Goal: Task Accomplishment & Management: Manage account settings

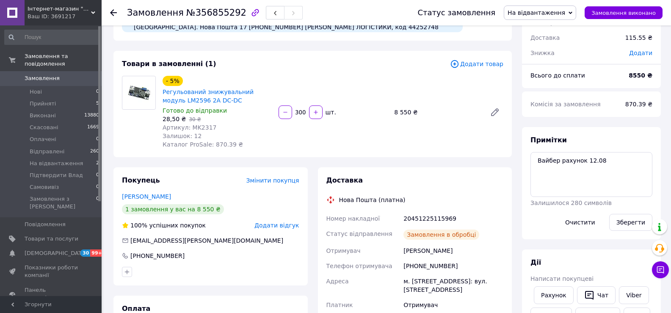
scroll to position [212, 0]
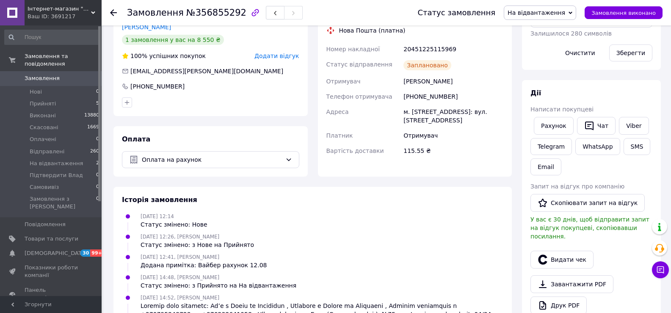
click at [574, 17] on span "На відвантаження" at bounding box center [540, 13] width 72 height 14
click at [557, 79] on li "Відправлені" at bounding box center [541, 80] width 72 height 13
click at [76, 158] on li "На відвантаження 2" at bounding box center [52, 164] width 104 height 12
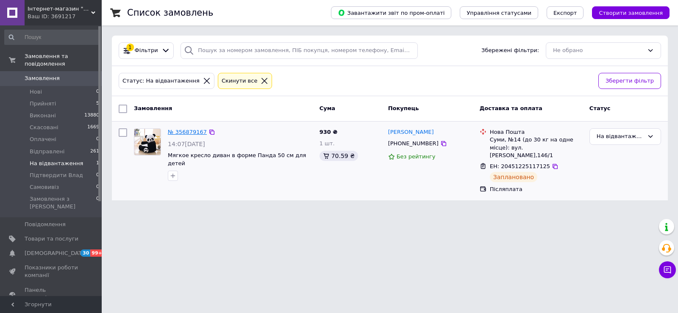
click at [185, 134] on link "№ 356879167" at bounding box center [187, 132] width 39 height 6
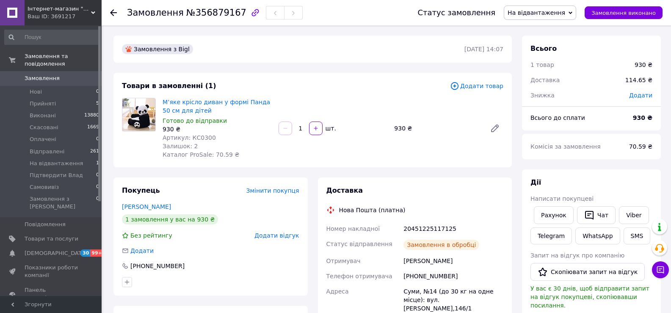
click at [563, 17] on span "На відвантаження" at bounding box center [540, 13] width 72 height 14
drag, startPoint x: 543, startPoint y: 84, endPoint x: 524, endPoint y: 99, distance: 23.8
click at [542, 84] on li "Відправлені" at bounding box center [541, 80] width 72 height 13
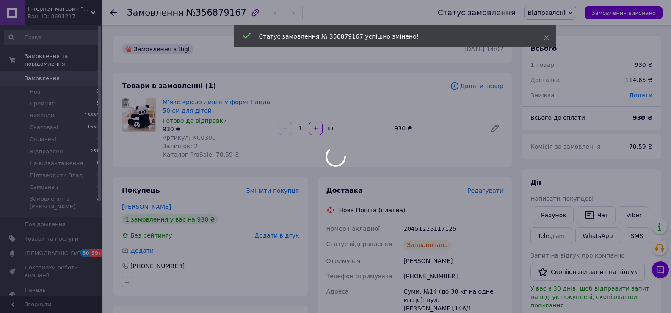
scroll to position [169, 0]
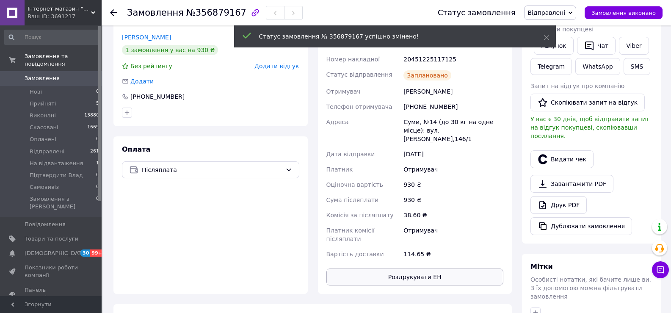
click at [411, 269] on button "Роздрукувати ЕН" at bounding box center [416, 277] width 178 height 17
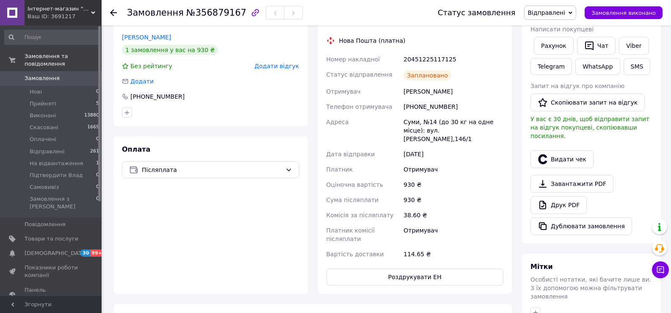
scroll to position [0, 0]
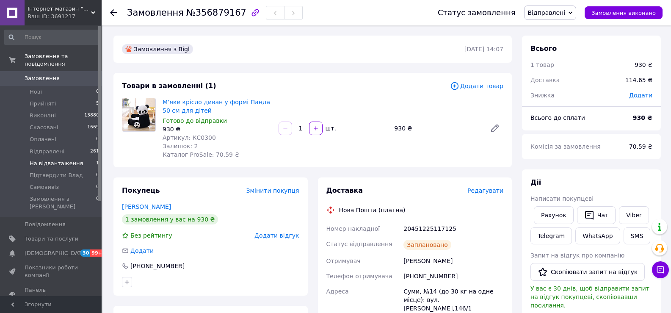
click at [61, 160] on span "На відвантаження" at bounding box center [56, 164] width 53 height 8
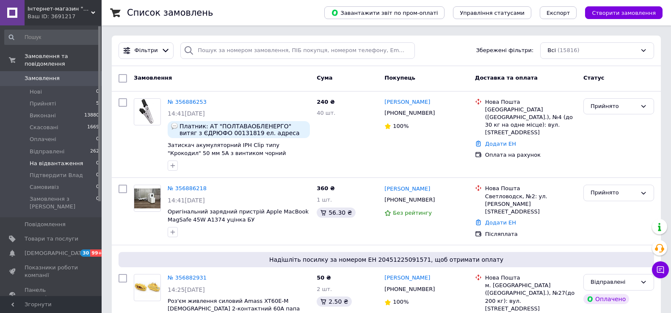
click at [80, 158] on li "На відвантаження 0" at bounding box center [52, 164] width 104 height 12
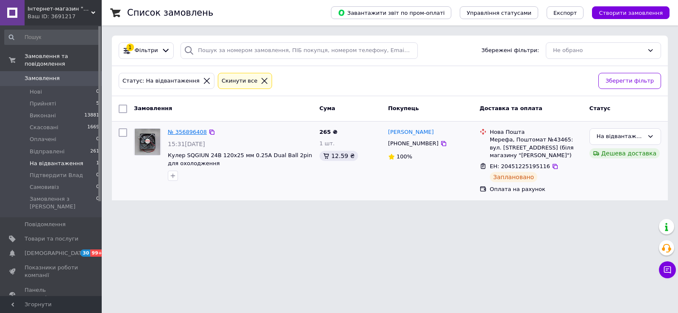
click at [194, 130] on link "№ 356896408" at bounding box center [187, 132] width 39 height 6
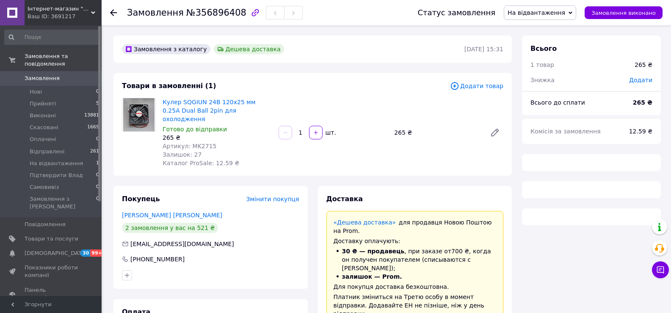
drag, startPoint x: 574, startPoint y: 12, endPoint x: 565, endPoint y: 63, distance: 51.3
click at [574, 12] on span "На відвантаження" at bounding box center [540, 13] width 72 height 14
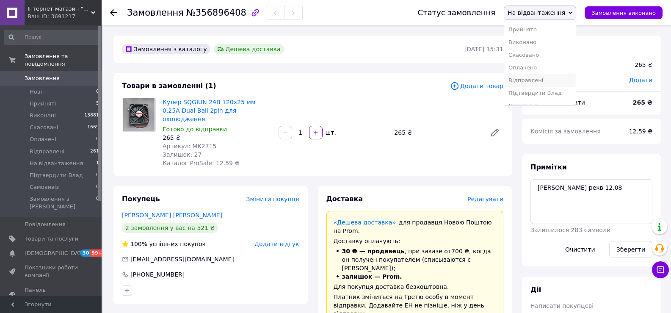
click at [538, 79] on li "Відправлені" at bounding box center [541, 80] width 72 height 13
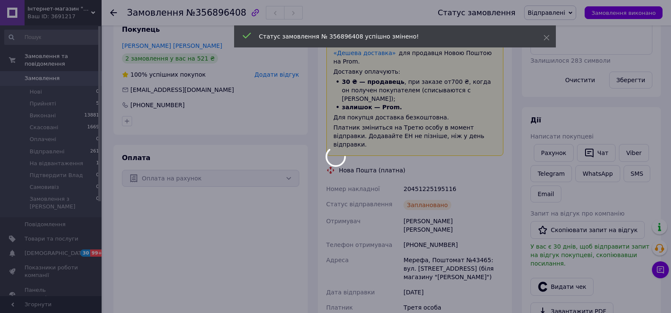
scroll to position [297, 0]
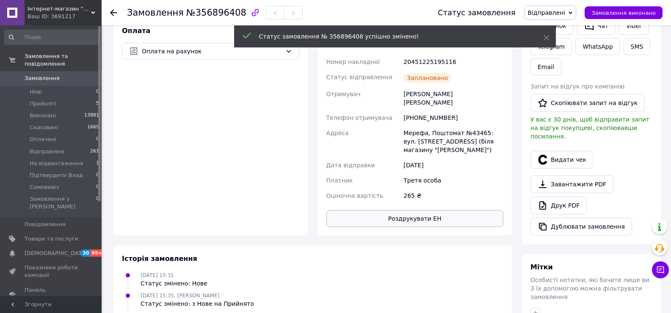
click at [405, 210] on button "Роздрукувати ЕН" at bounding box center [416, 218] width 178 height 17
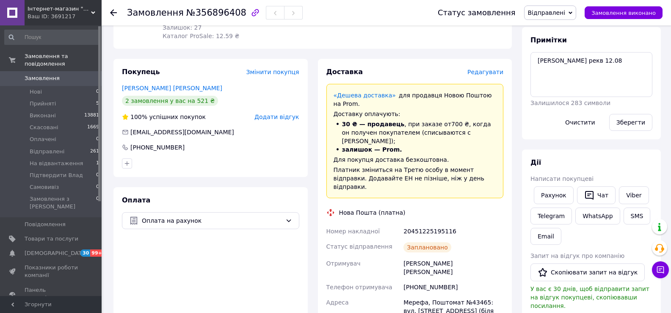
scroll to position [0, 0]
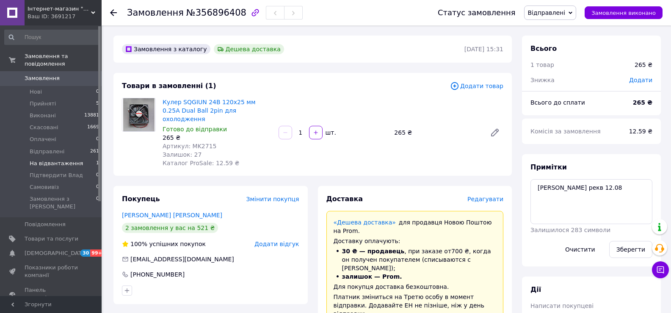
click at [53, 160] on span "На відвантаження" at bounding box center [56, 164] width 53 height 8
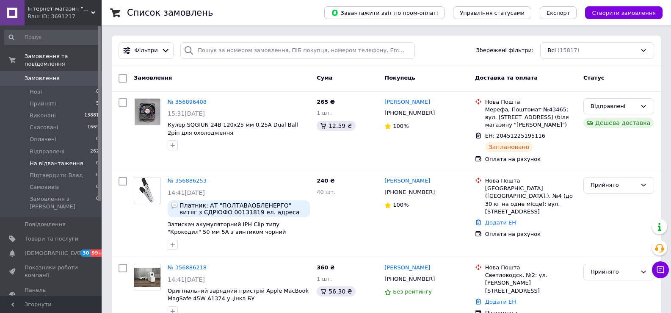
click at [82, 158] on li "На відвантаження 0" at bounding box center [52, 164] width 104 height 12
